Goal: Information Seeking & Learning: Learn about a topic

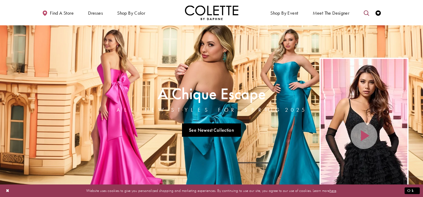
click at [365, 14] on icon "Toggle search" at bounding box center [366, 12] width 5 height 5
click at [343, 14] on input "Search" at bounding box center [339, 13] width 64 height 8
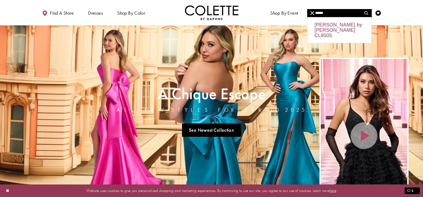
click at [337, 31] on div "Colette by Daphne CL8505" at bounding box center [339, 30] width 64 height 26
type input "**********"
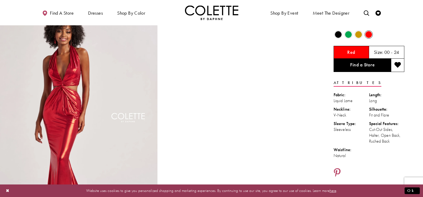
scroll to position [53, 0]
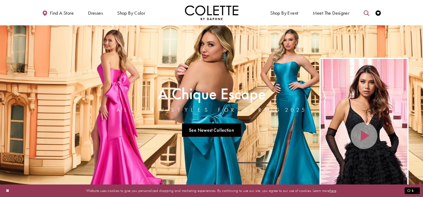
click at [365, 13] on icon "Toggle search" at bounding box center [366, 12] width 5 height 5
click at [345, 14] on input "Search" at bounding box center [339, 13] width 64 height 8
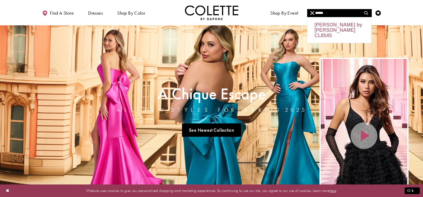
click at [329, 25] on div "Colette by Daphne CL8545" at bounding box center [339, 30] width 64 height 26
type input "**********"
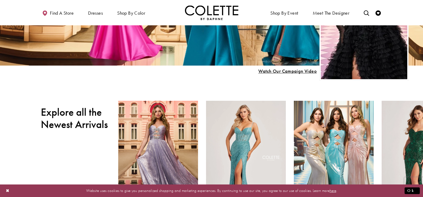
scroll to position [187, 0]
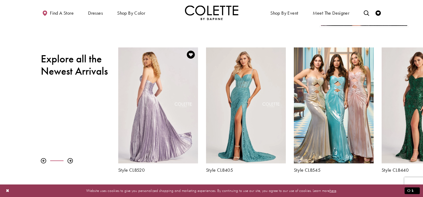
click at [179, 117] on div "Visit Colette by Daphne Style No. CL8520 Page" at bounding box center [158, 105] width 80 height 116
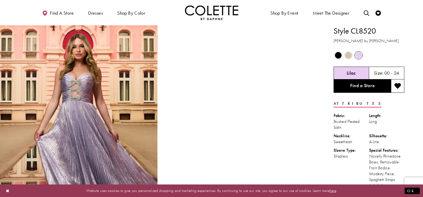
click at [350, 57] on span "Product color controls state depends on size chosen" at bounding box center [348, 55] width 7 height 7
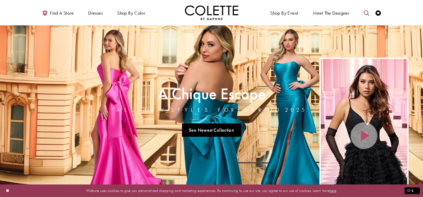
click at [367, 10] on link "Toggle search" at bounding box center [366, 12] width 8 height 15
click at [338, 12] on input "Search" at bounding box center [339, 13] width 64 height 8
click at [327, 11] on input "******" at bounding box center [339, 13] width 64 height 8
type input "*"
click at [332, 13] on input "Search" at bounding box center [339, 13] width 64 height 8
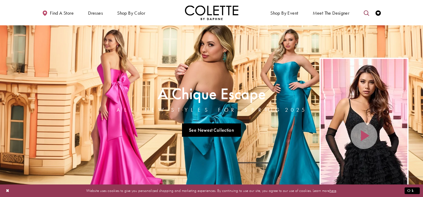
drag, startPoint x: 0, startPoint y: 0, endPoint x: 365, endPoint y: 11, distance: 364.7
click at [365, 11] on icon "Toggle search" at bounding box center [366, 12] width 5 height 5
click at [354, 11] on input "Search" at bounding box center [339, 13] width 64 height 8
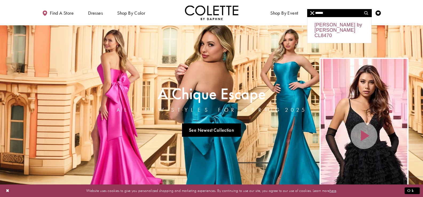
click at [331, 25] on div "Colette by Daphne CL8470" at bounding box center [339, 30] width 64 height 26
type input "**********"
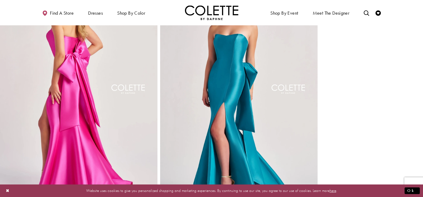
scroll to position [240, 0]
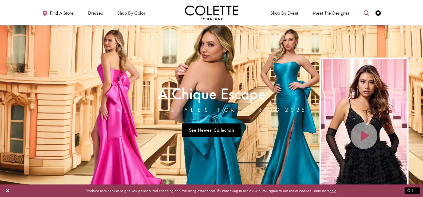
click at [366, 13] on icon "Toggle search" at bounding box center [366, 12] width 5 height 5
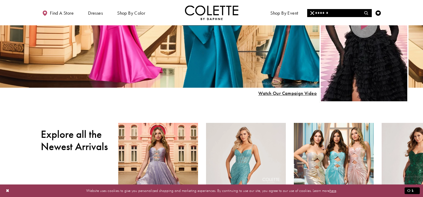
scroll to position [111, 0]
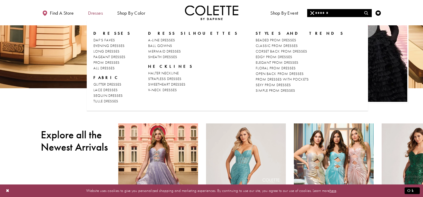
click at [96, 16] on span "Dresses" at bounding box center [95, 12] width 15 height 5
click at [96, 10] on span "Dresses" at bounding box center [95, 12] width 15 height 5
click at [112, 38] on span "DAF'S FAVES" at bounding box center [104, 40] width 22 height 5
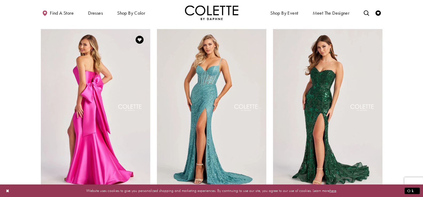
scroll to position [27, 0]
